Goal: Task Accomplishment & Management: Complete application form

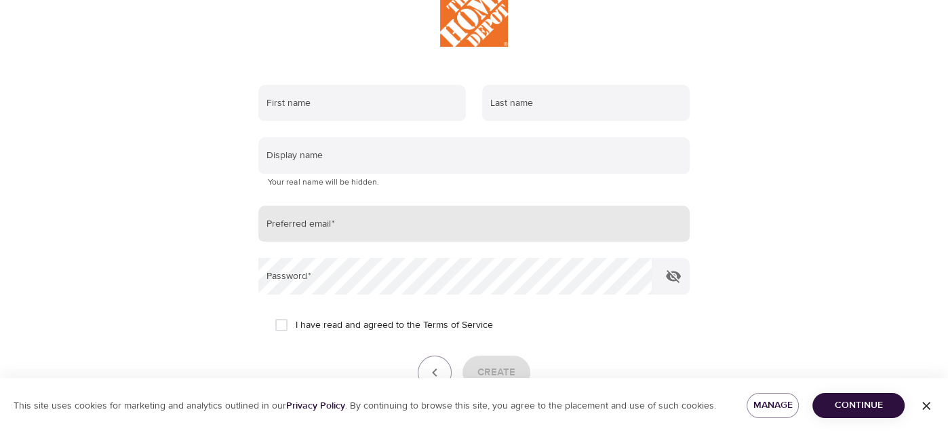
scroll to position [203, 0]
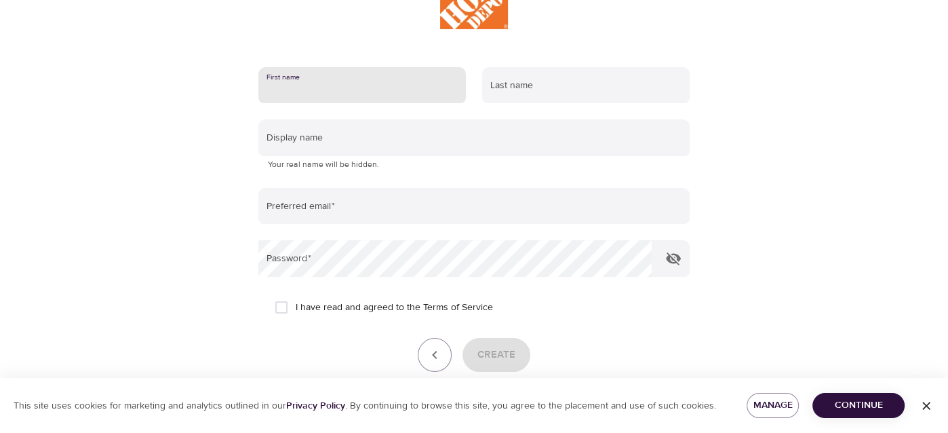
click at [350, 79] on input "text" at bounding box center [362, 85] width 208 height 37
type input "[PERSON_NAME]"
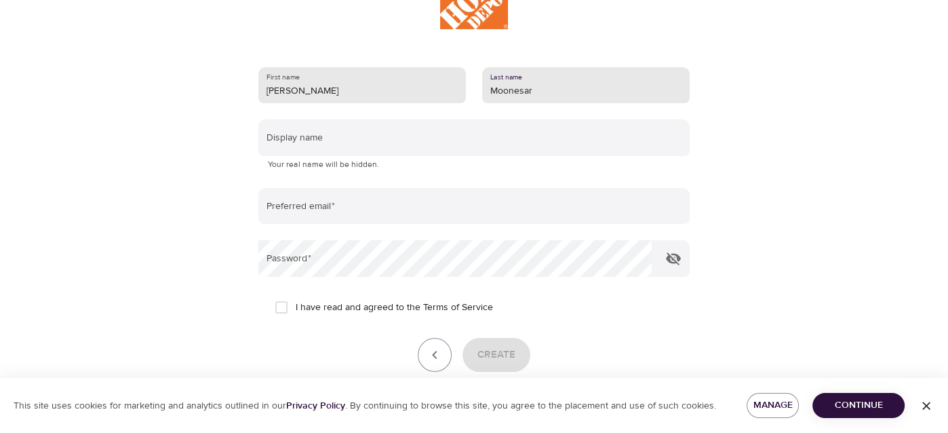
type input "Moonesar"
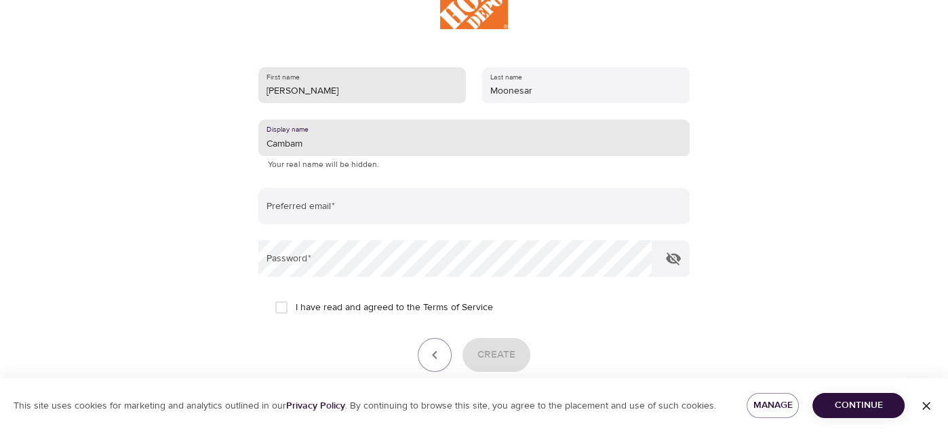
type input "Cambam"
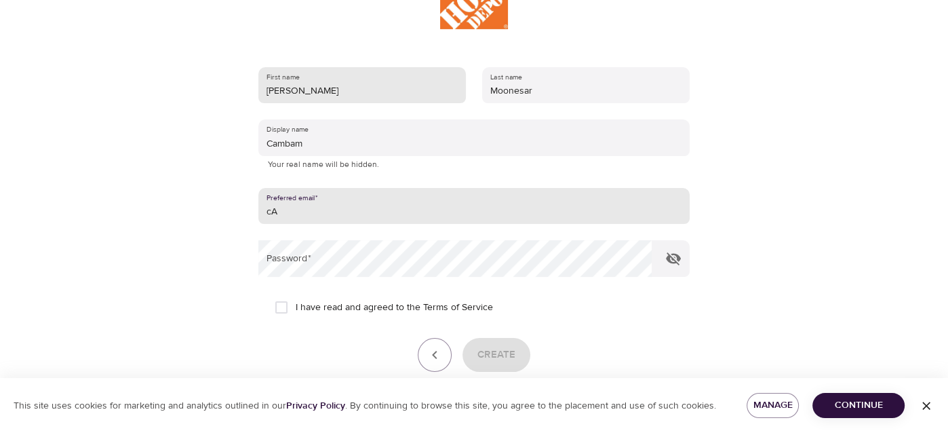
type input "c"
type input "[EMAIL_ADDRESS][DOMAIN_NAME]"
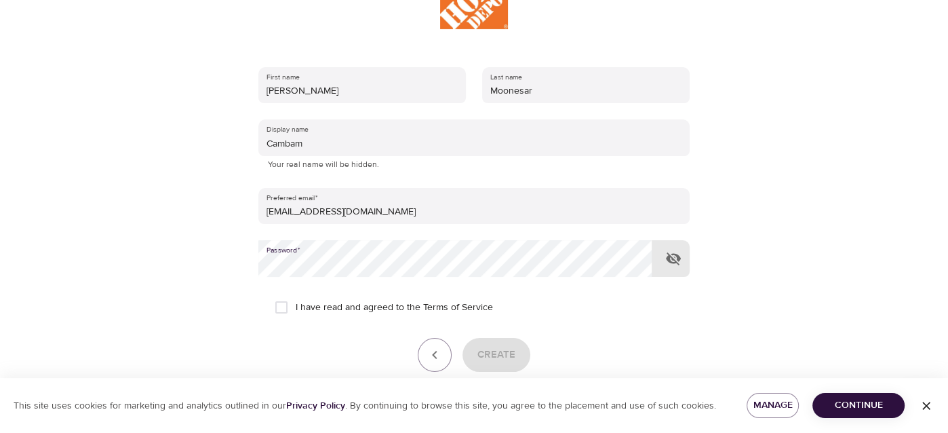
click at [291, 309] on input "I have read and agreed to the Terms of Service" at bounding box center [281, 307] width 28 height 28
checkbox input "true"
click at [684, 258] on button "button" at bounding box center [673, 258] width 33 height 33
click at [511, 349] on span "Create" at bounding box center [496, 355] width 38 height 18
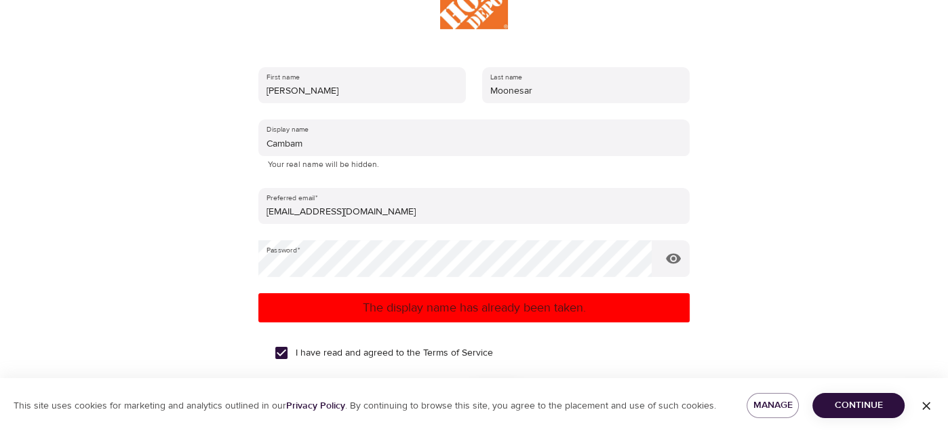
click at [402, 155] on input "Cambam" at bounding box center [473, 137] width 431 height 37
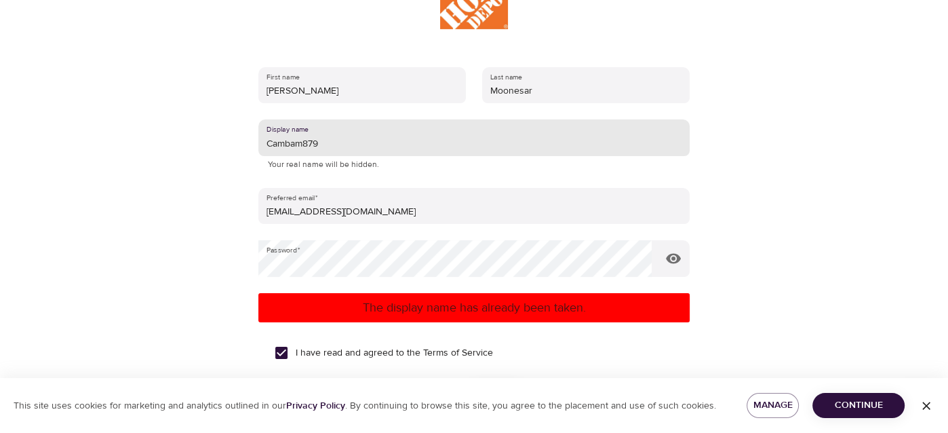
type input "Cambam879"
click at [528, 298] on p "The display name has already been taken." at bounding box center [474, 307] width 421 height 18
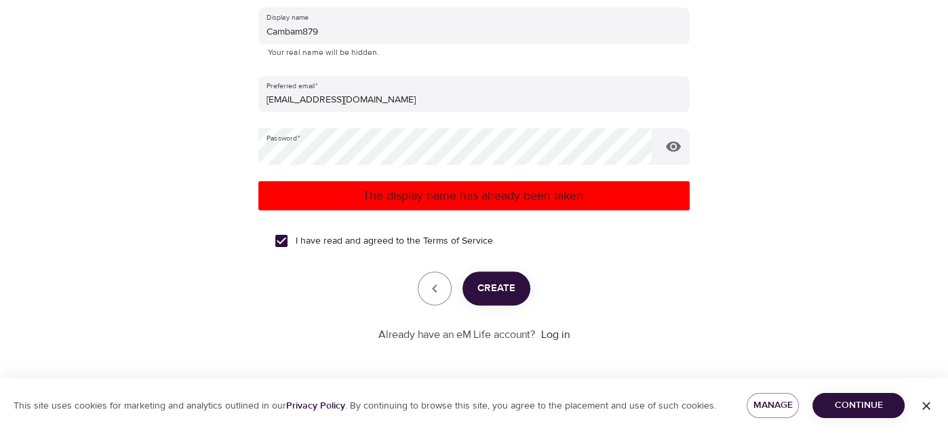
click at [498, 292] on span "Create" at bounding box center [496, 288] width 38 height 18
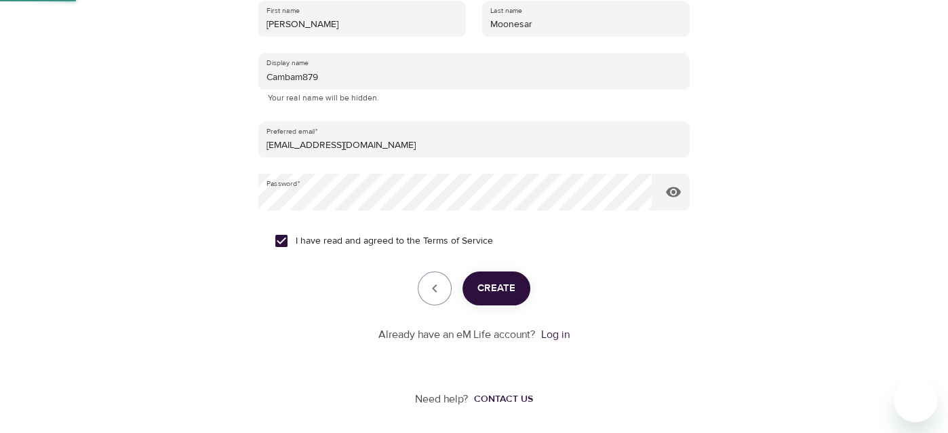
scroll to position [142, 0]
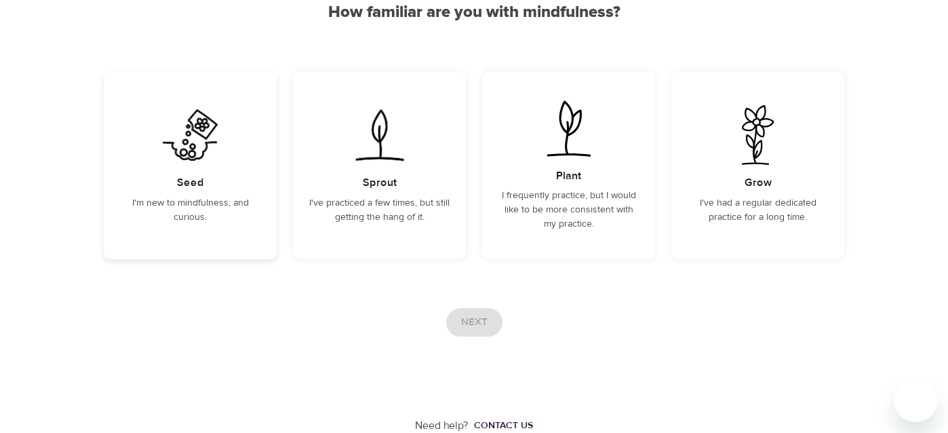
click at [203, 173] on div "Seed I'm new to mindfulness, and curious." at bounding box center [190, 165] width 173 height 188
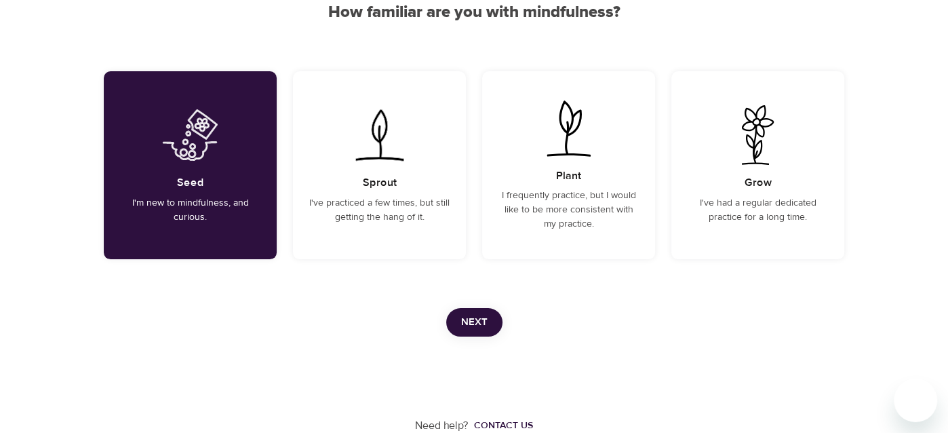
click at [471, 330] on button "Next" at bounding box center [474, 322] width 56 height 28
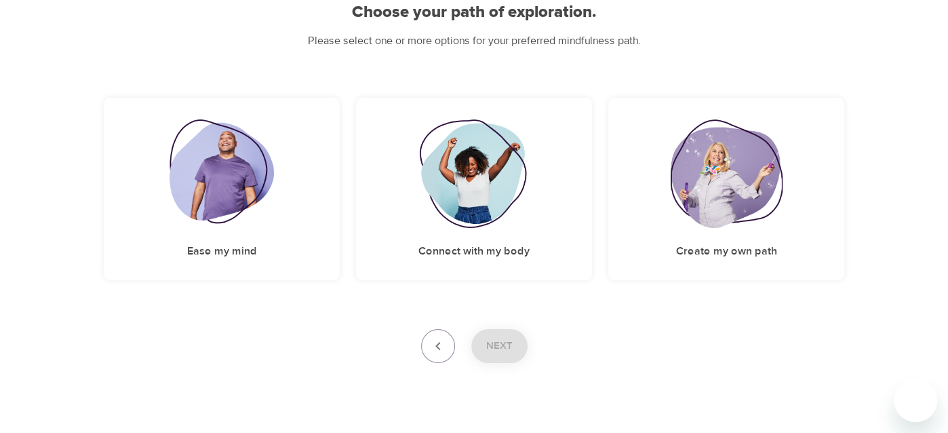
scroll to position [163, 0]
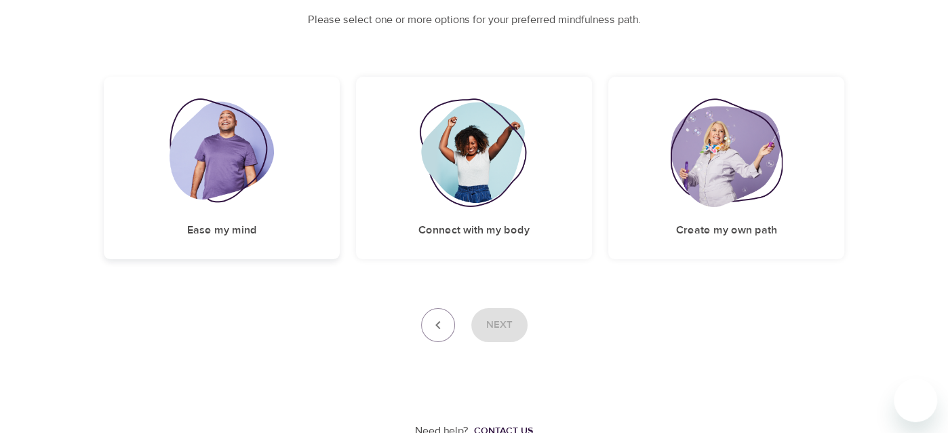
click at [236, 210] on div "Ease my mind" at bounding box center [222, 168] width 236 height 182
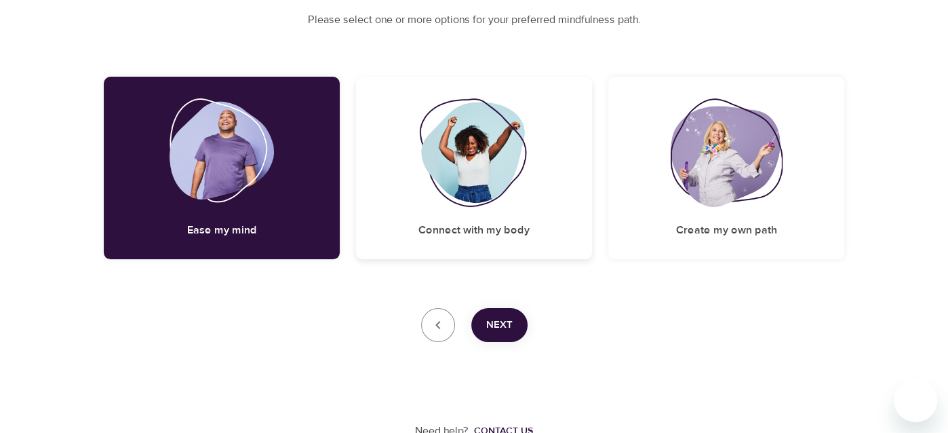
click at [491, 208] on div "Connect with my body" at bounding box center [474, 168] width 236 height 182
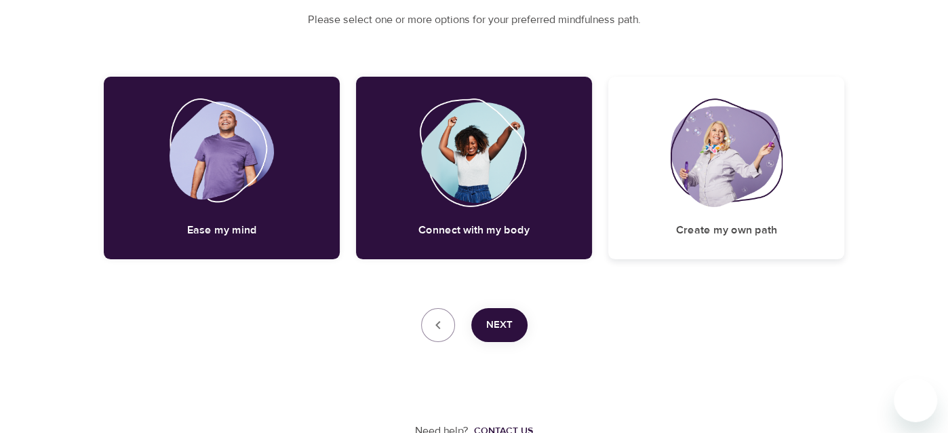
drag, startPoint x: 636, startPoint y: 200, endPoint x: 646, endPoint y: 202, distance: 9.7
click at [638, 199] on div "Create my own path" at bounding box center [726, 168] width 236 height 182
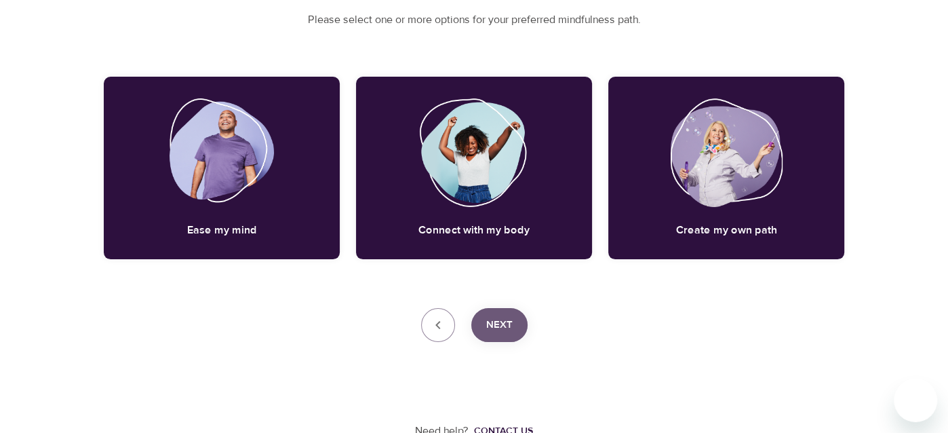
click at [505, 324] on span "Next" at bounding box center [499, 325] width 26 height 18
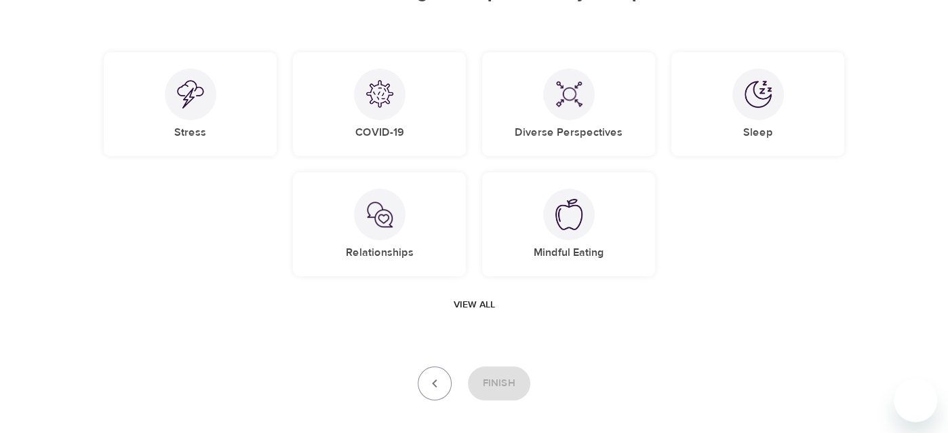
scroll to position [84, 0]
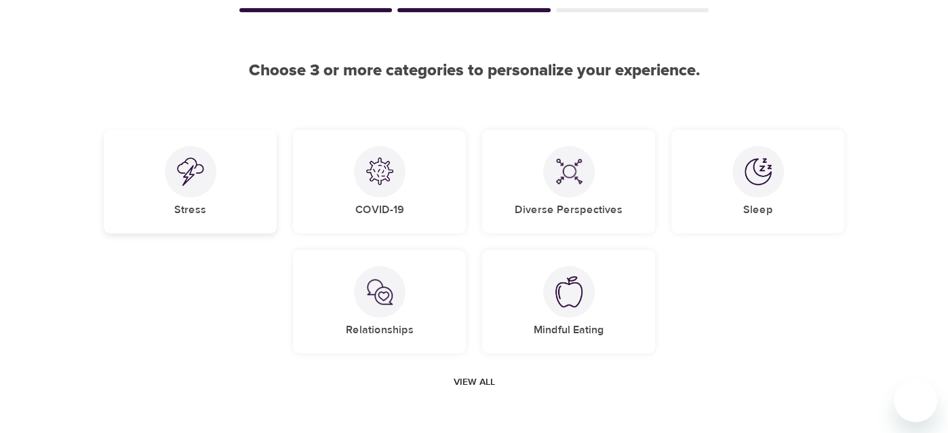
click at [222, 189] on div "Stress" at bounding box center [190, 182] width 173 height 104
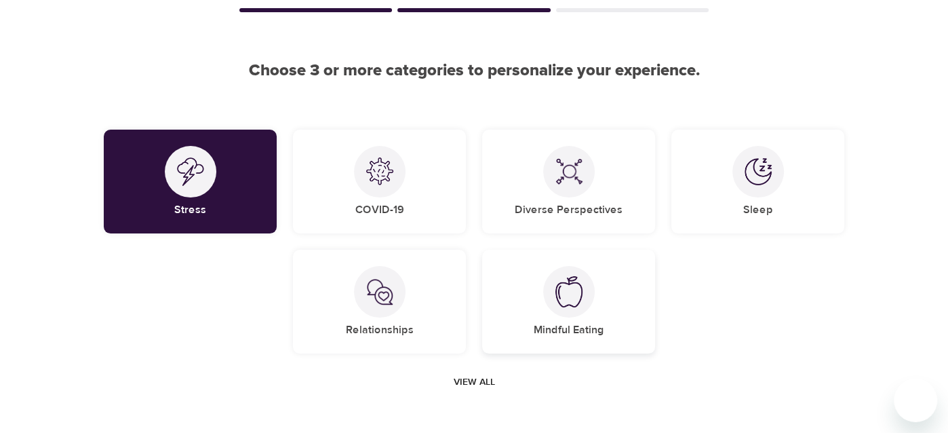
click at [548, 311] on div "Mindful Eating" at bounding box center [568, 302] width 173 height 104
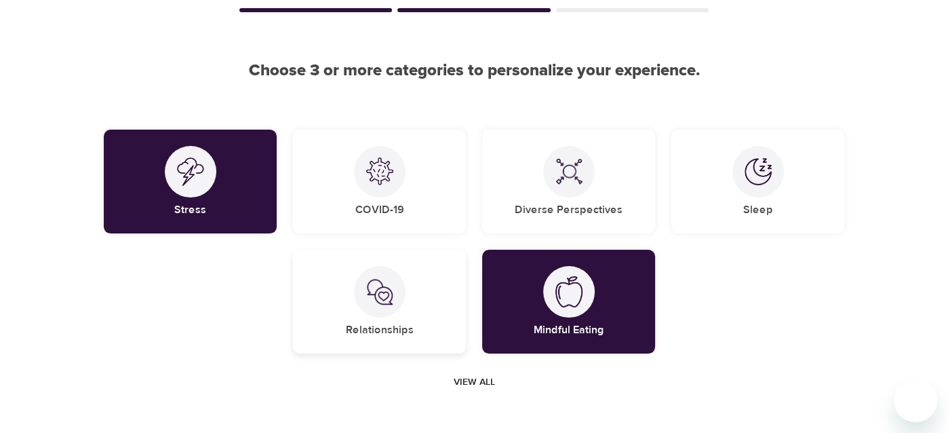
click at [446, 301] on div "Relationships" at bounding box center [379, 302] width 173 height 104
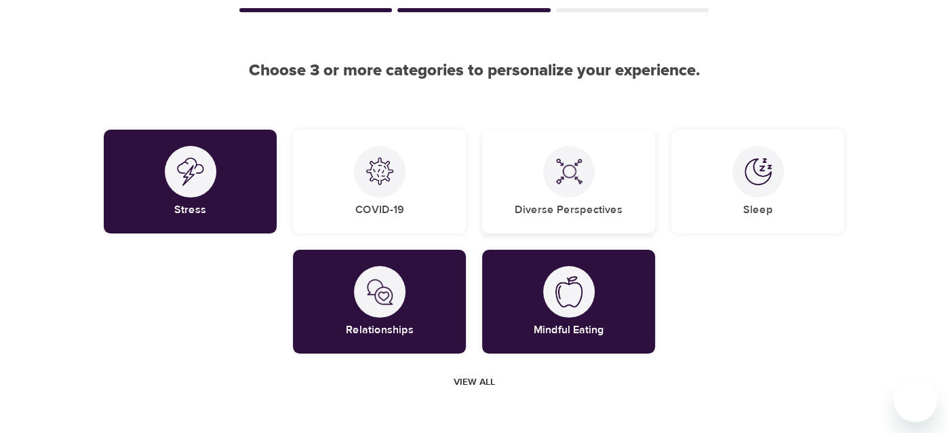
click at [569, 220] on div "Diverse Perspectives" at bounding box center [568, 182] width 173 height 104
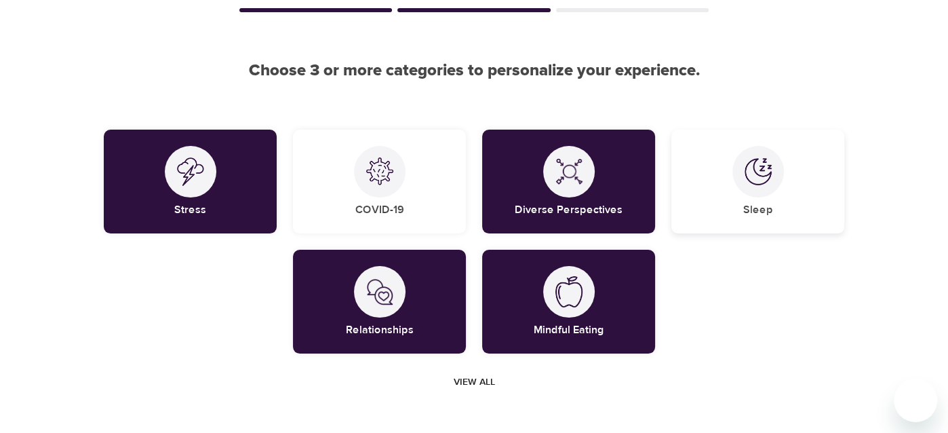
click at [731, 191] on div "Sleep" at bounding box center [757, 182] width 173 height 104
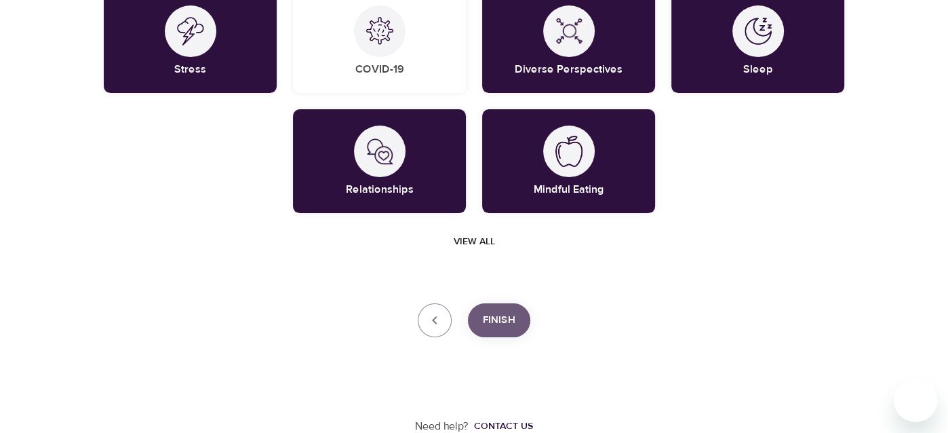
click at [488, 322] on span "Finish" at bounding box center [499, 320] width 33 height 18
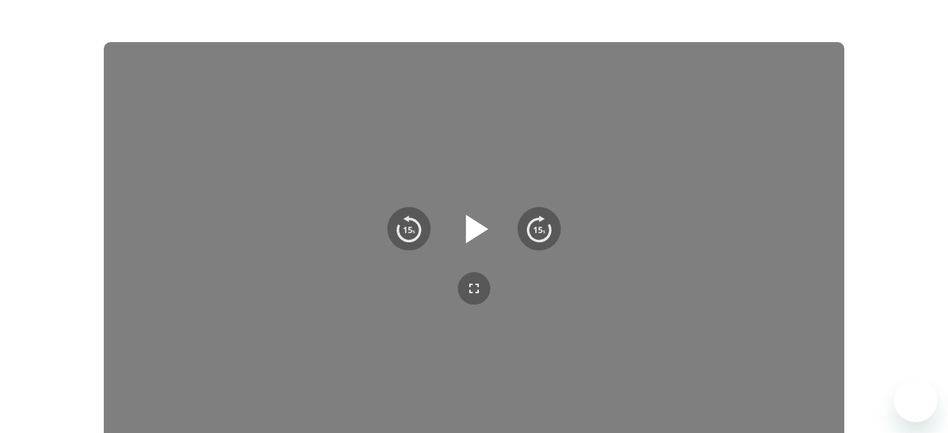
scroll to position [199, 0]
click at [479, 223] on icon "button" at bounding box center [477, 228] width 22 height 28
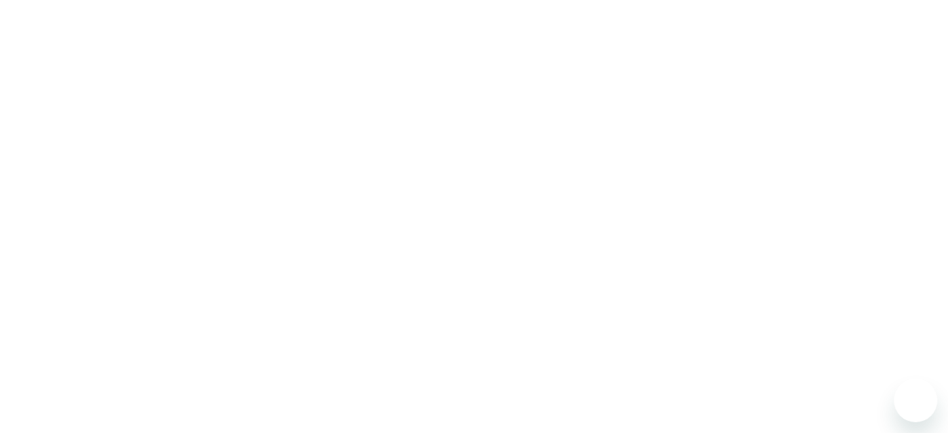
click at [865, 202] on div "User Profile Account Interests Finish Cambam879, welcome to eM Life! The first …" at bounding box center [474, 219] width 948 height 836
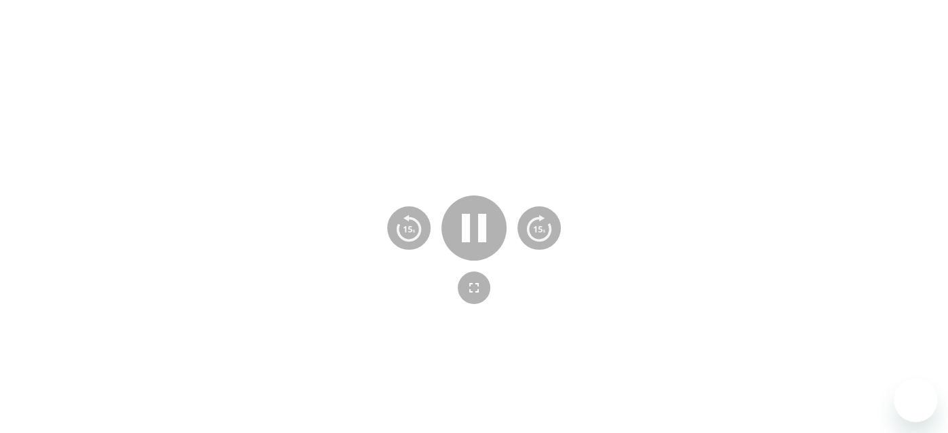
click at [456, 185] on div at bounding box center [474, 249] width 741 height 416
click at [478, 217] on icon "button" at bounding box center [474, 228] width 24 height 28
